Goal: Information Seeking & Learning: Check status

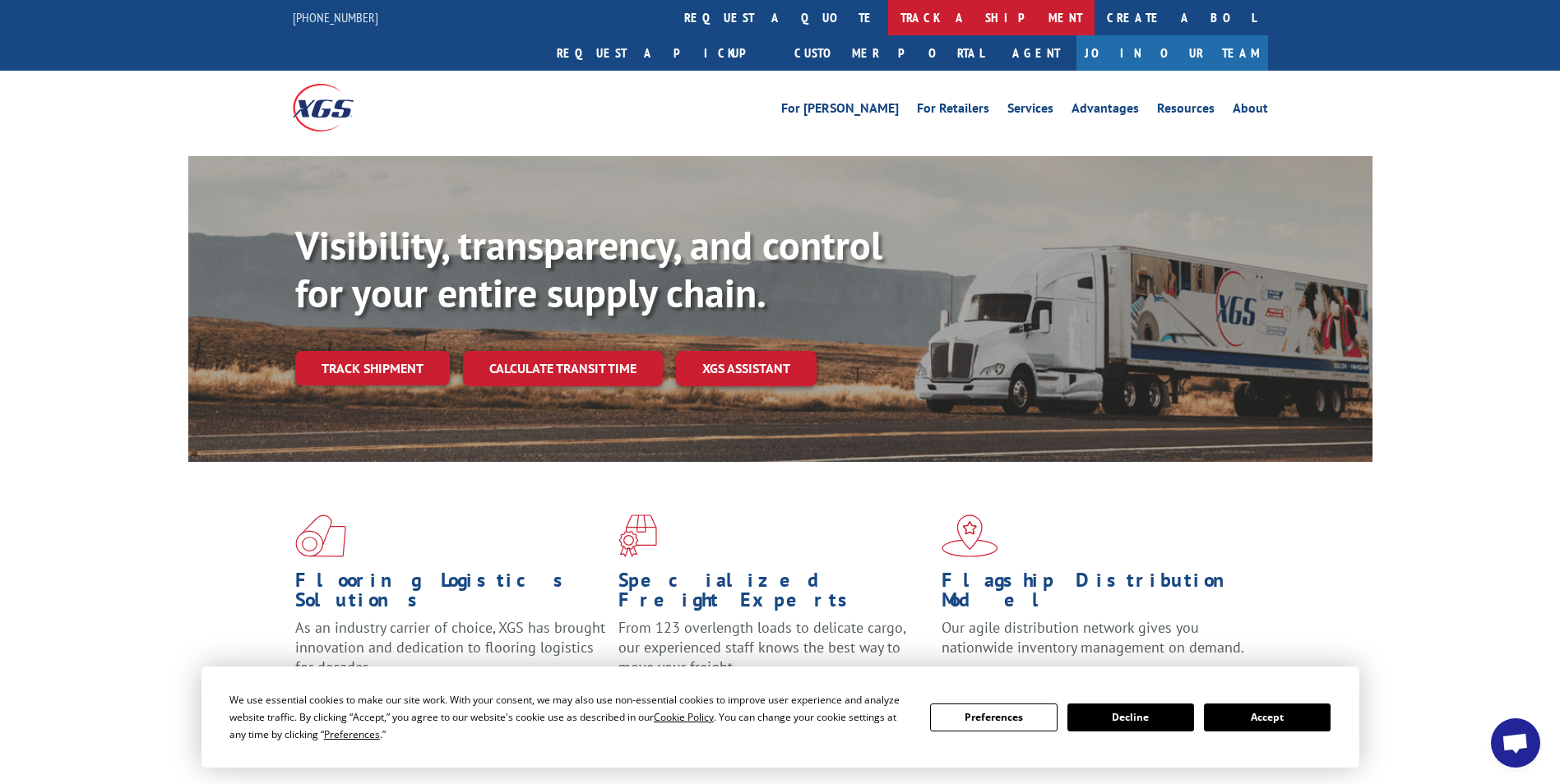
click at [888, 16] on link "track a shipment" at bounding box center [991, 17] width 207 height 35
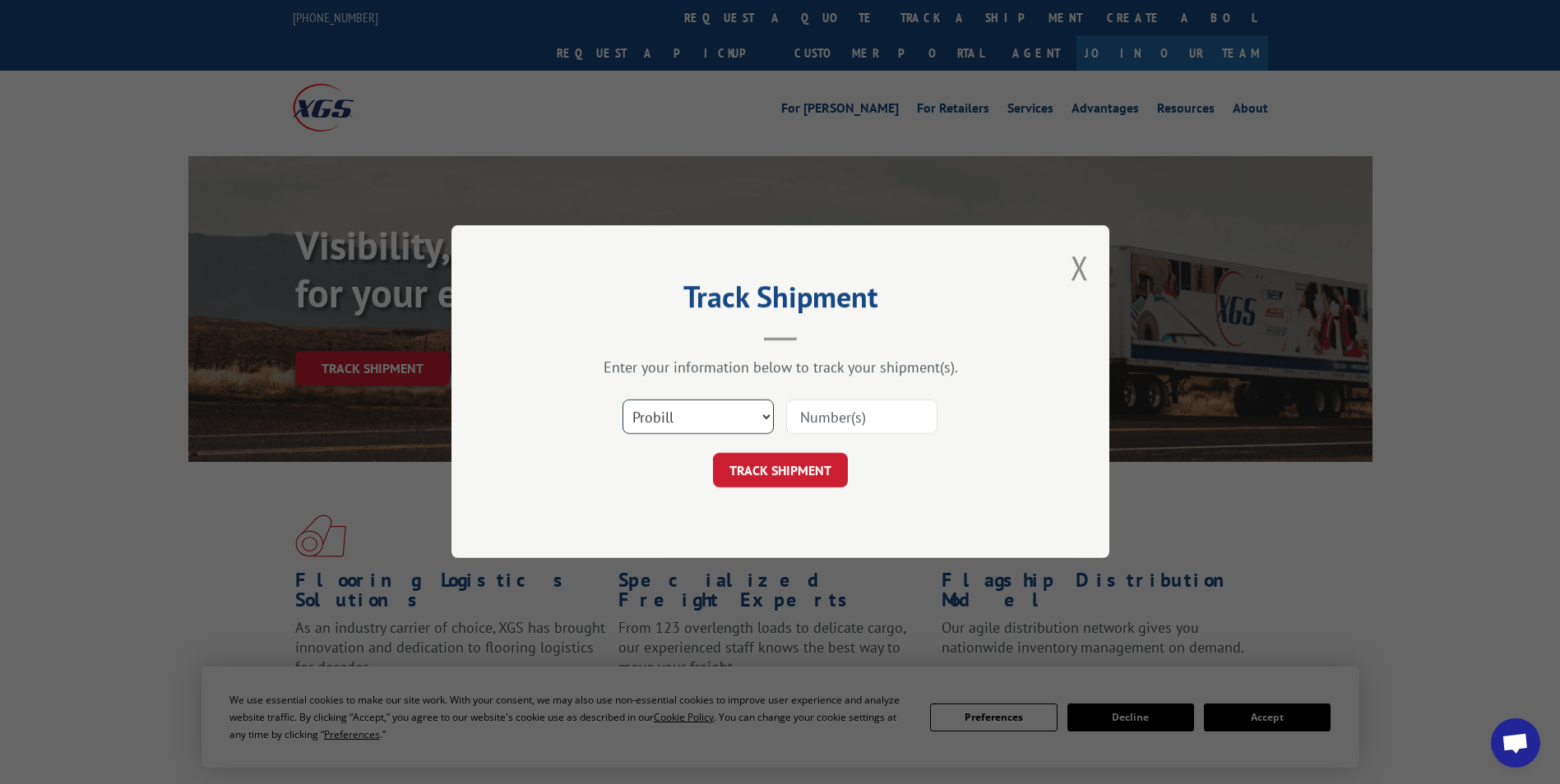
click at [717, 417] on select "Select category... Probill BOL PO" at bounding box center [698, 417] width 152 height 34
select select "bol"
click at [622, 400] on select "Select category... Probill BOL PO" at bounding box center [698, 417] width 152 height 34
click at [815, 418] on input at bounding box center [861, 417] width 152 height 34
type input "6008377"
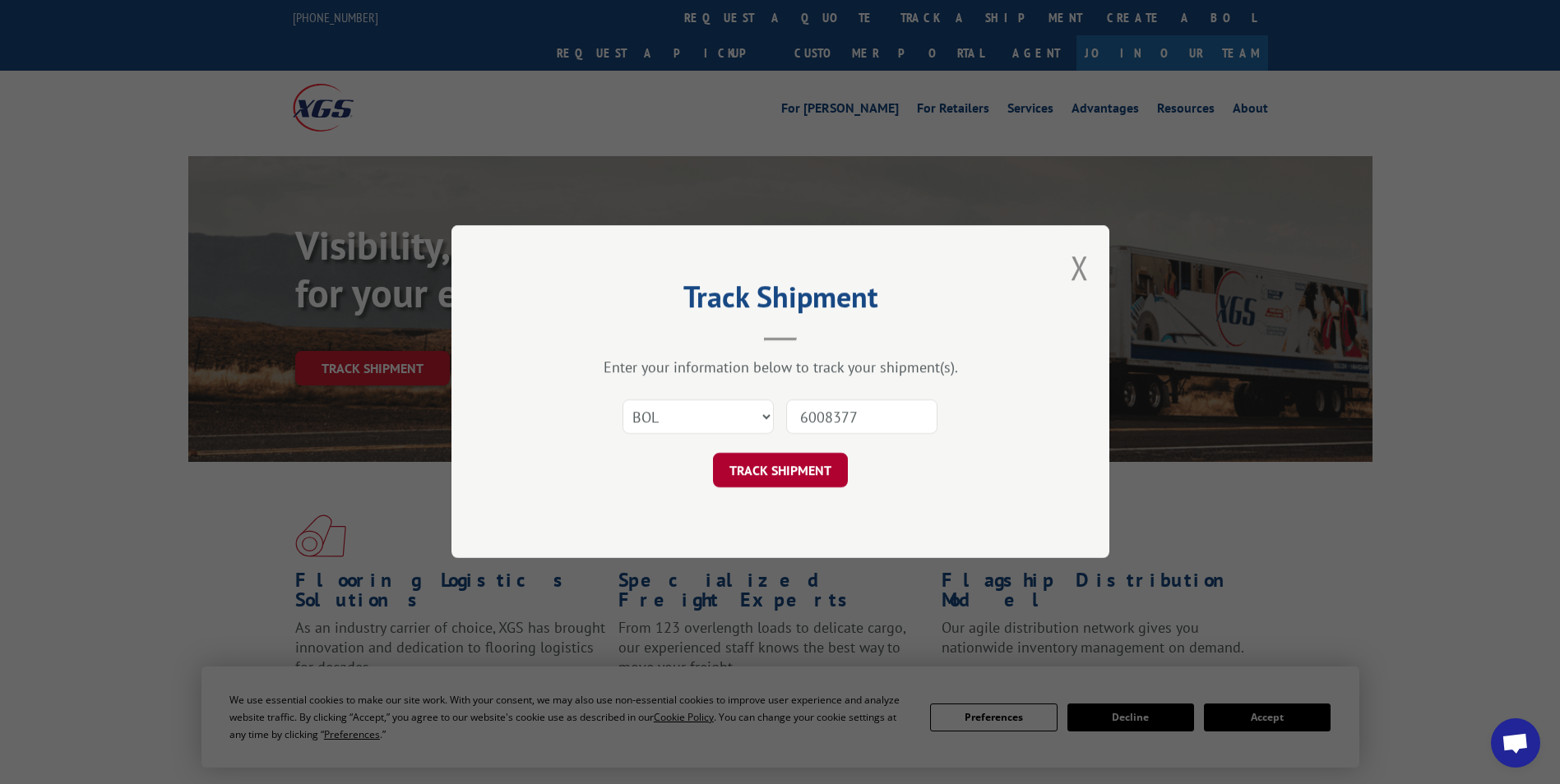
click at [749, 465] on button "TRACK SHIPMENT" at bounding box center [780, 471] width 135 height 34
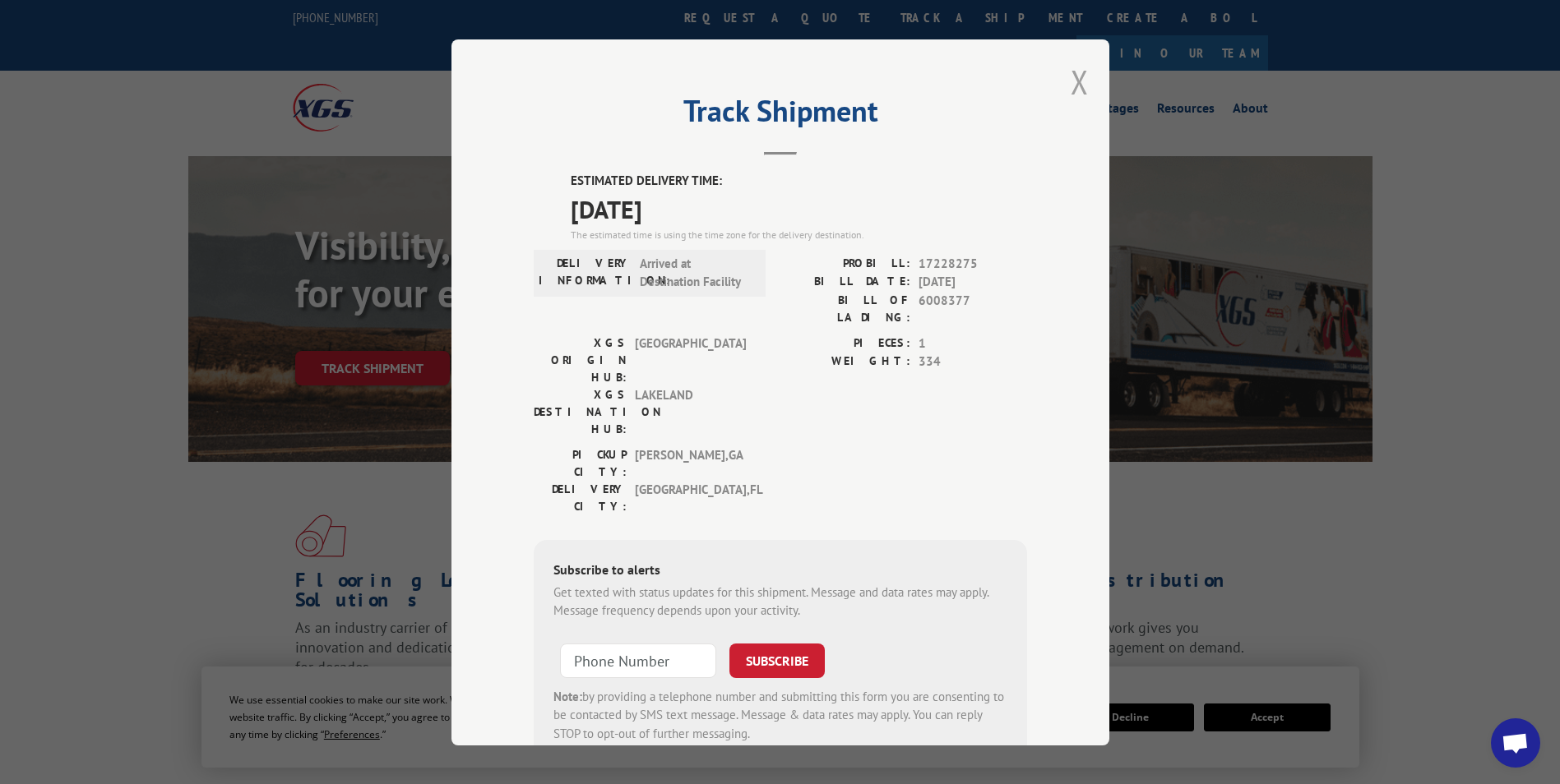
click at [1074, 76] on button "Close modal" at bounding box center [1079, 81] width 18 height 44
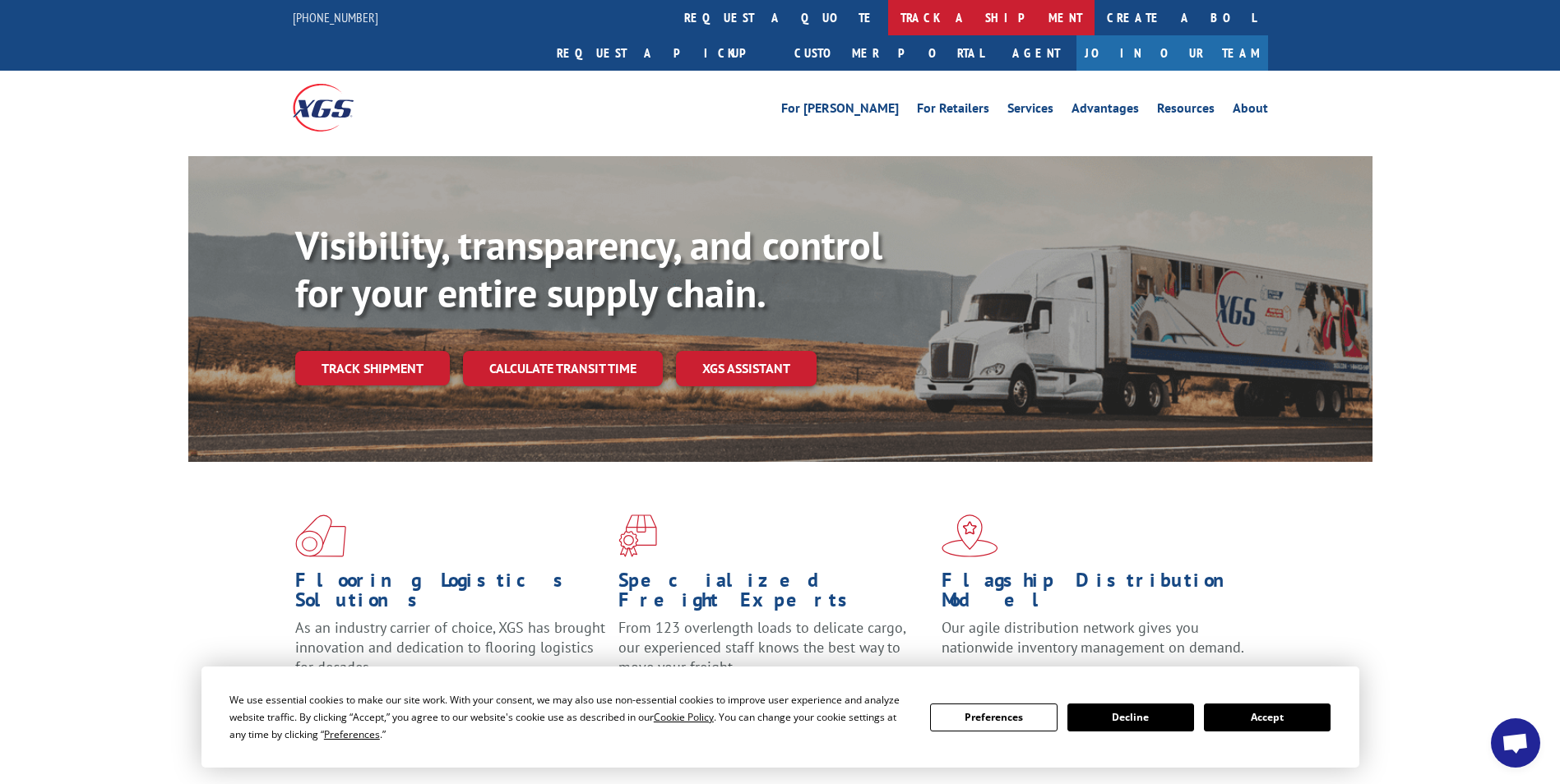
click at [888, 16] on link "track a shipment" at bounding box center [991, 17] width 207 height 35
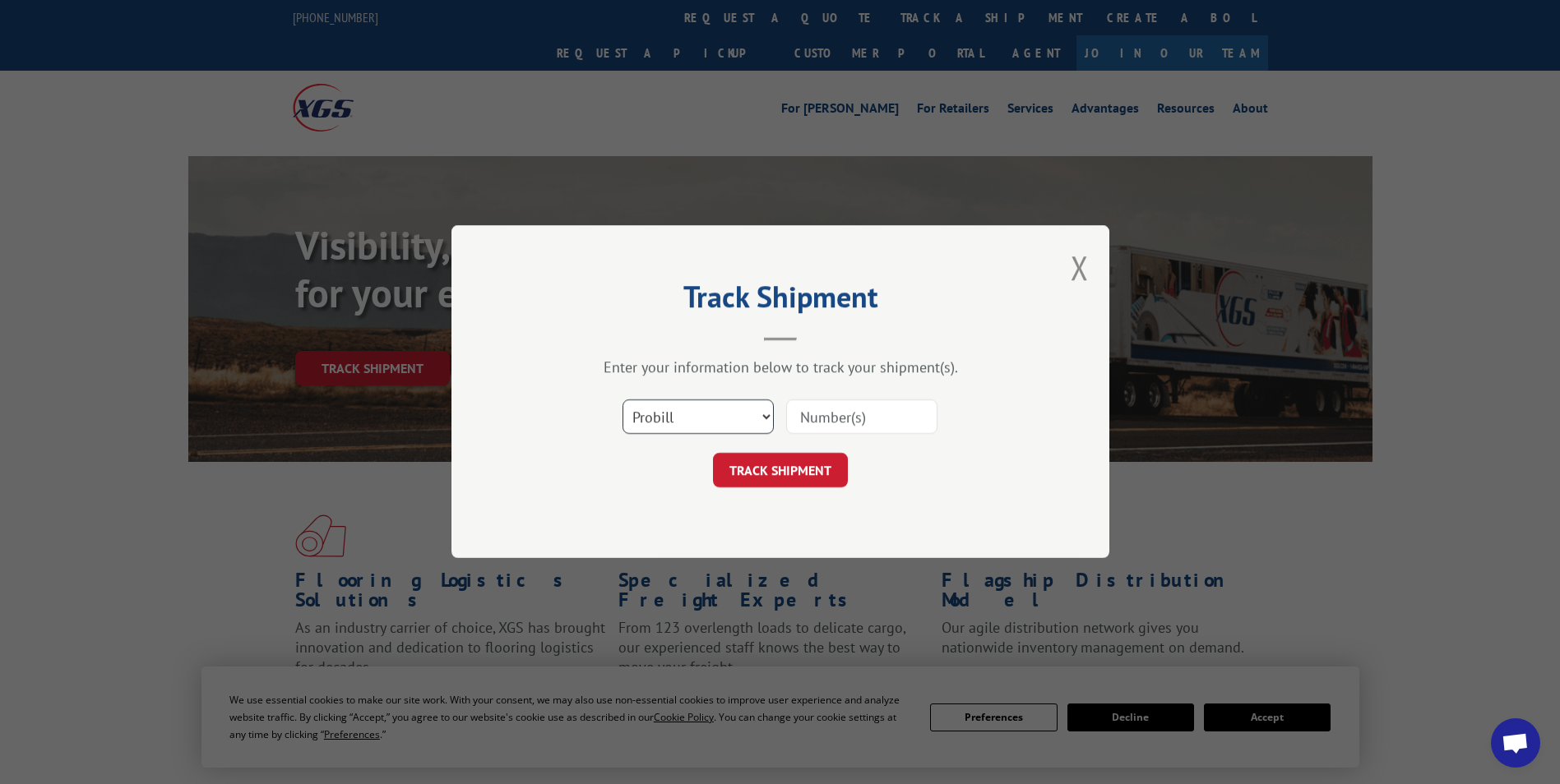
click at [707, 410] on select "Select category... Probill BOL PO" at bounding box center [698, 417] width 152 height 34
select select "bol"
click at [622, 400] on select "Select category... Probill BOL PO" at bounding box center [698, 417] width 152 height 34
click at [766, 454] on button "TRACK SHIPMENT" at bounding box center [780, 471] width 135 height 34
type input "6010639"
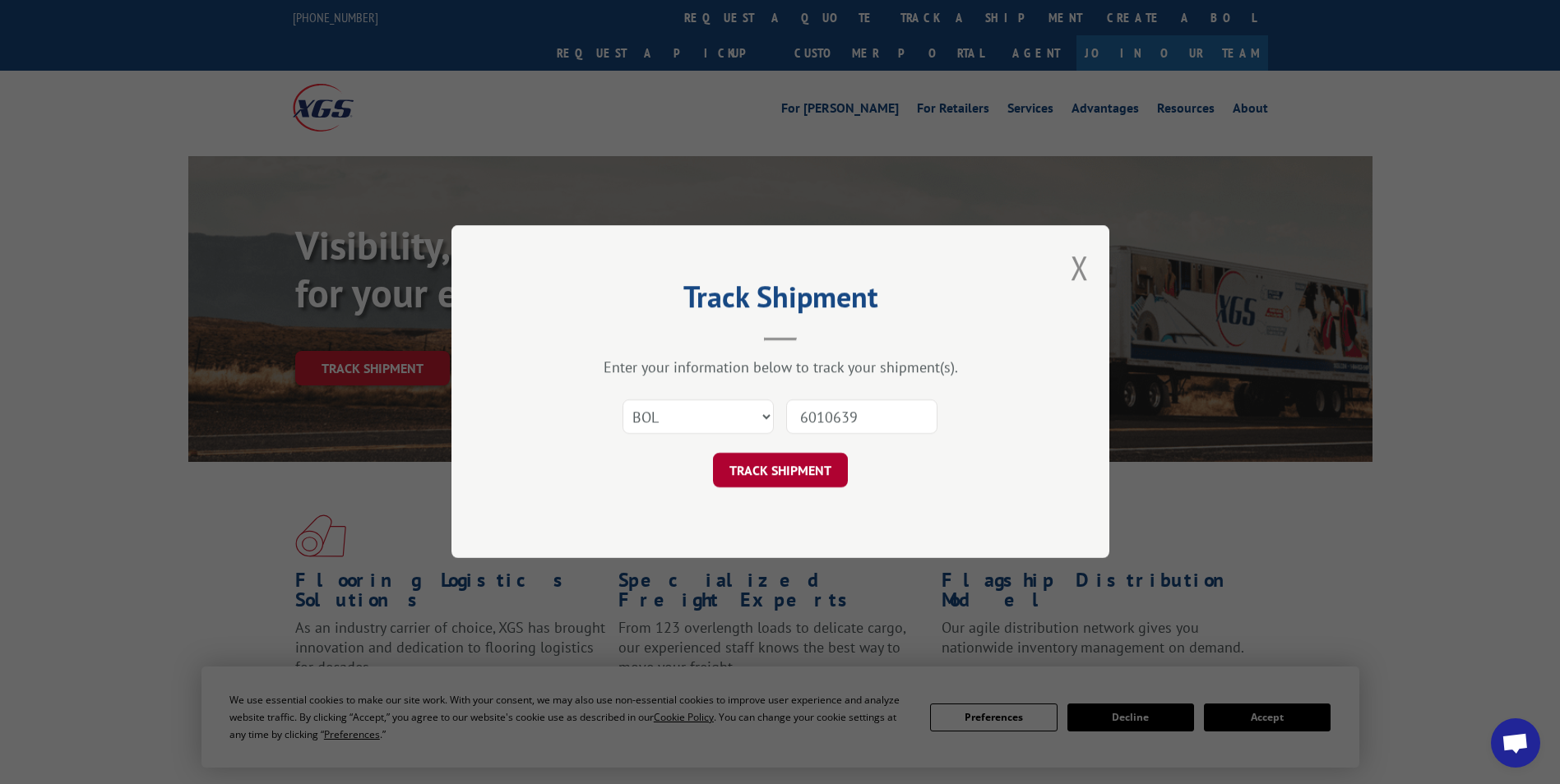
click at [771, 476] on button "TRACK SHIPMENT" at bounding box center [780, 471] width 135 height 34
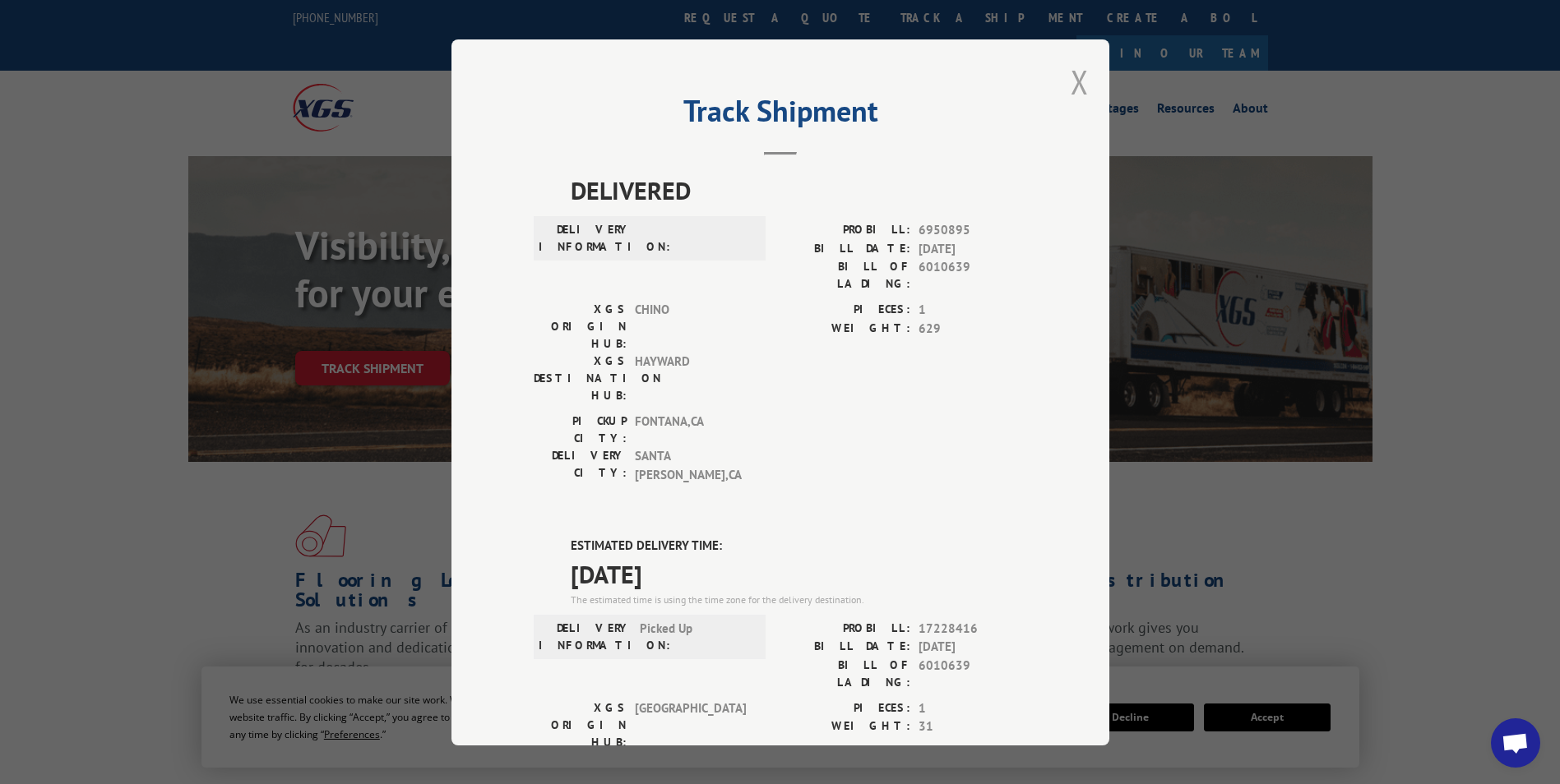
click at [1071, 85] on button "Close modal" at bounding box center [1079, 81] width 18 height 44
